Goal: Check status: Check status

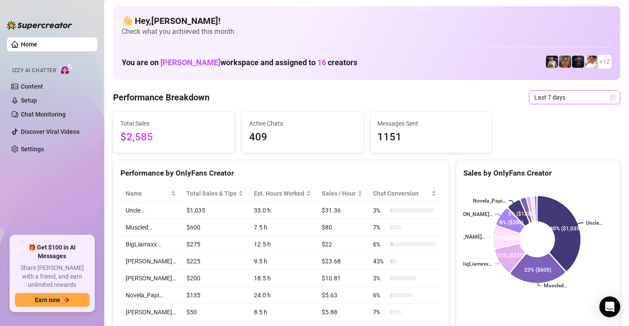
click at [539, 94] on span "Last 7 days" at bounding box center [575, 97] width 81 height 13
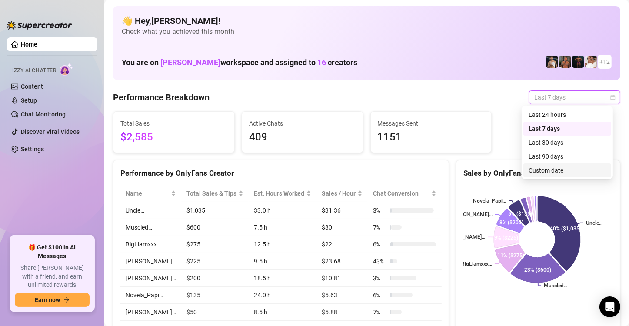
click at [539, 174] on div "Custom date" at bounding box center [567, 171] width 77 height 10
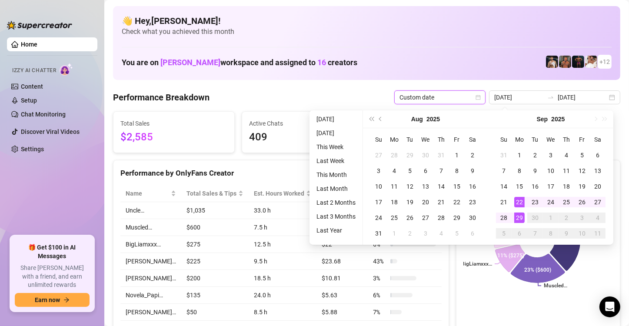
type input "[DATE]"
click at [520, 218] on div "29" at bounding box center [520, 218] width 10 height 10
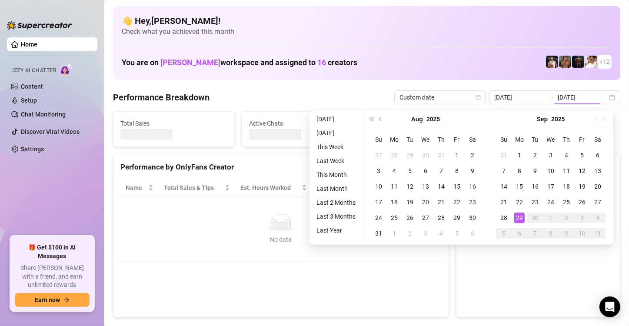
type input "[DATE]"
